Goal: Browse casually

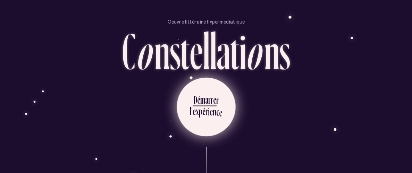
click at [194, 100] on div "D" at bounding box center [195, 100] width 3 height 14
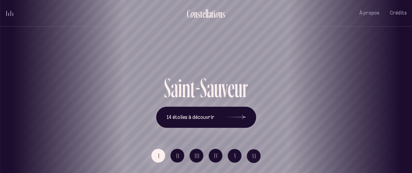
click at [10, 16] on button "volume audio" at bounding box center [9, 13] width 9 height 7
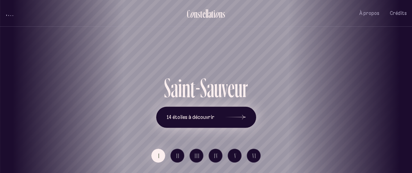
click at [208, 118] on span "14 étoiles à découvrir" at bounding box center [191, 117] width 48 height 6
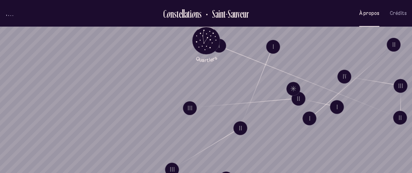
click at [376, 14] on span "À propos" at bounding box center [369, 13] width 20 height 6
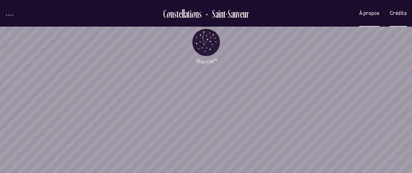
click at [403, 18] on button "Crédits" at bounding box center [398, 13] width 17 height 16
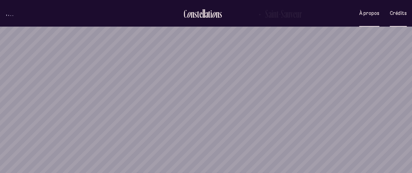
click at [367, 14] on span "À propos" at bounding box center [369, 13] width 20 height 6
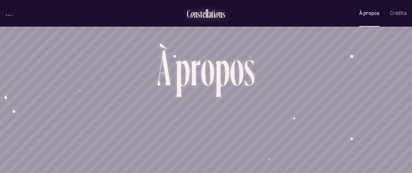
click at [202, 20] on div "C o n s t e l l a t i o n s" at bounding box center [206, 15] width 39 height 14
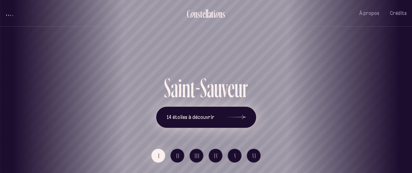
click at [251, 117] on button "14 étoiles à découvrir" at bounding box center [206, 118] width 100 height 22
